Goal: Task Accomplishment & Management: Complete application form

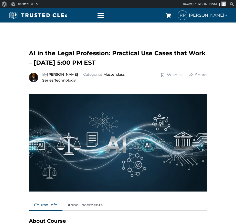
scroll to position [293, 0]
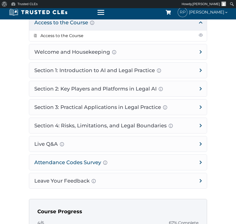
click at [90, 159] on h4 "Attendance Codes Survey Completion instructions for survey and attendance Final…" at bounding box center [118, 162] width 178 height 15
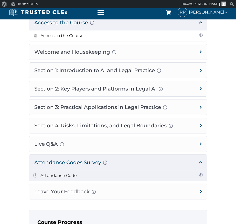
click at [61, 175] on link "Attendance Code" at bounding box center [58, 175] width 36 height 5
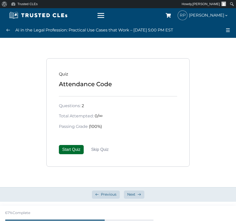
click at [69, 149] on button "Start Quiz" at bounding box center [71, 149] width 25 height 9
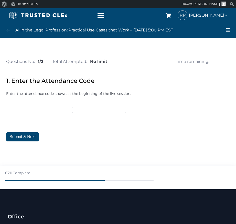
click at [82, 109] on input"] "text" at bounding box center [99, 110] width 54 height 6
click at [82, 110] on input"] "text" at bounding box center [99, 110] width 54 height 6
type input"] "TRUSTED15"
click at [30, 137] on button "Submit & Next" at bounding box center [22, 136] width 33 height 9
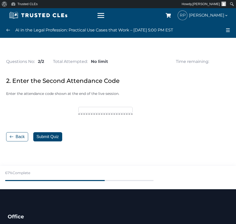
drag, startPoint x: 86, startPoint y: 109, endPoint x: 87, endPoint y: 113, distance: 4.6
click at [86, 109] on input"] "text" at bounding box center [105, 110] width 54 height 6
type input"] "OCTOBER25"
click at [54, 137] on button "Submit Quiz" at bounding box center [47, 136] width 29 height 9
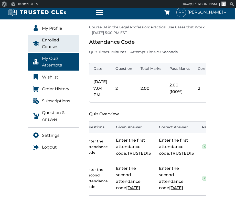
click at [49, 42] on span "Enrolled Courses" at bounding box center [58, 43] width 32 height 13
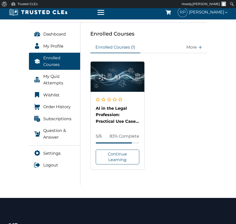
scroll to position [74, 0]
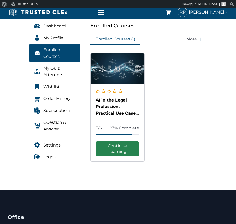
click at [116, 146] on link "Continue Learning" at bounding box center [118, 149] width 44 height 15
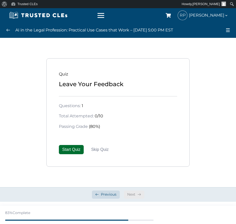
click at [76, 148] on button "Start Quiz" at bounding box center [71, 149] width 25 height 9
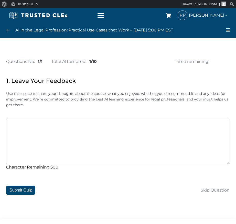
drag, startPoint x: 12, startPoint y: 130, endPoint x: 16, endPoint y: 130, distance: 4.7
click at [12, 130] on textarea at bounding box center [118, 141] width 224 height 46
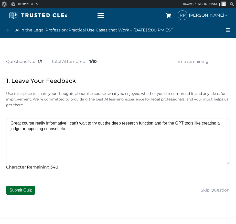
type textarea "Great course really informative I can't wait to try out the deep research funct…"
click at [22, 190] on button "Submit Quiz" at bounding box center [20, 190] width 29 height 9
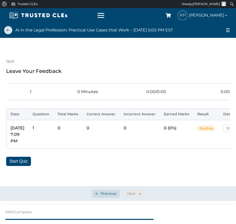
click at [8, 30] on link at bounding box center [8, 30] width 8 height 8
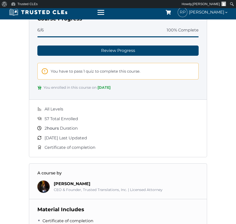
scroll to position [486, 0]
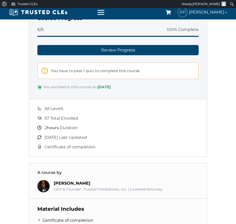
click at [116, 71] on span "You have to pass 1 quiz to complete this course." at bounding box center [96, 71] width 90 height 6
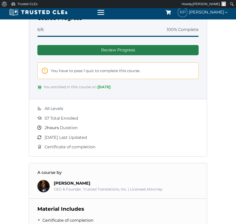
click at [114, 49] on link "Review Progress" at bounding box center [117, 50] width 161 height 10
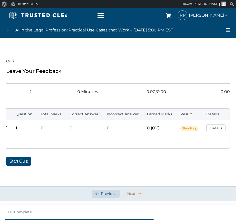
scroll to position [0, 17]
click at [215, 127] on link "Details" at bounding box center [215, 128] width 19 height 8
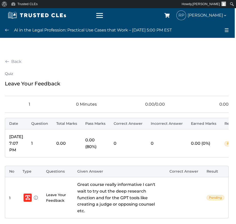
scroll to position [0, 1]
click at [10, 60] on link "Back" at bounding box center [13, 62] width 17 height 6
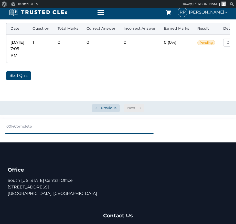
click at [128, 105] on div "Next" at bounding box center [134, 108] width 20 height 8
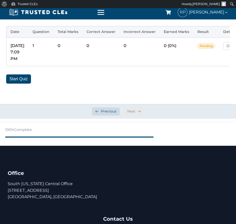
scroll to position [82, 0]
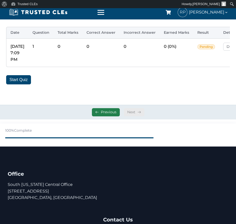
click at [101, 113] on span "Previous" at bounding box center [109, 112] width 16 height 5
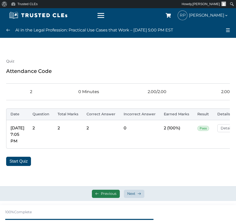
click at [103, 194] on span "Previous" at bounding box center [109, 193] width 16 height 5
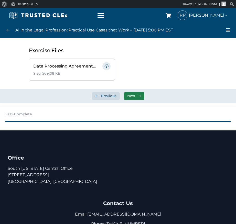
click at [135, 94] on span "Next" at bounding box center [131, 96] width 8 height 5
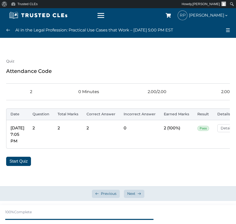
click at [135, 94] on div "Total Marks: 2.00/2.00" at bounding box center [144, 92] width 45 height 6
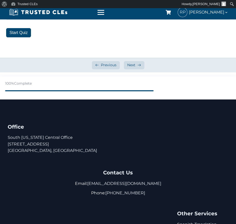
scroll to position [112, 0]
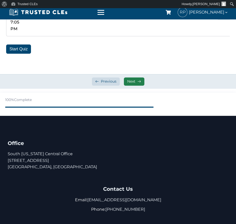
click at [133, 80] on span "Next" at bounding box center [131, 81] width 8 height 5
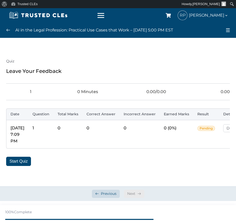
click at [108, 44] on div "Quiz Leave Your Feedback Questions: 1 Quiz Time: 0 Minutes Total Marks: 0.00/0.…" at bounding box center [118, 112] width 236 height 149
